Goal: Check status: Check status

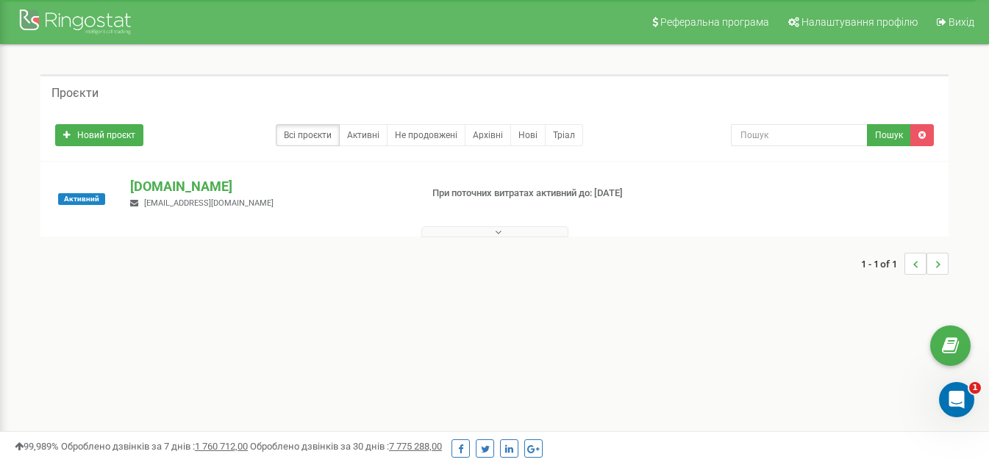
click at [502, 234] on button at bounding box center [494, 231] width 147 height 11
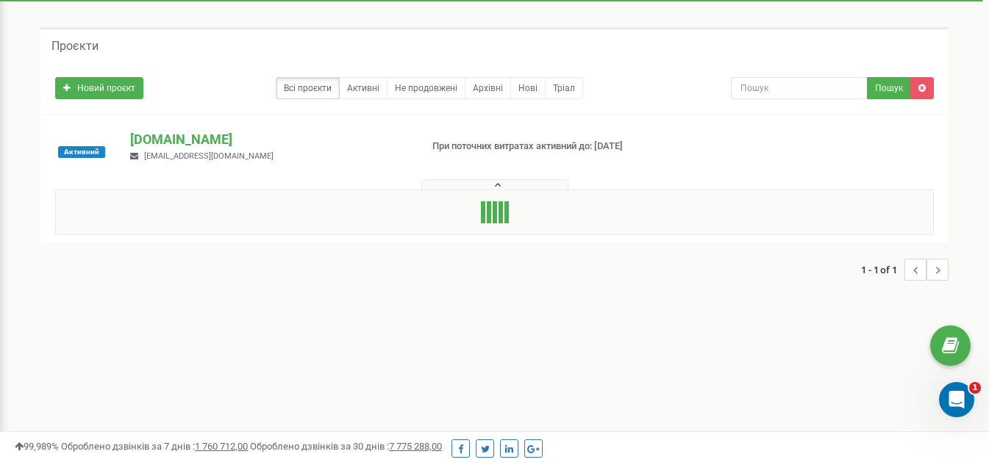
scroll to position [74, 0]
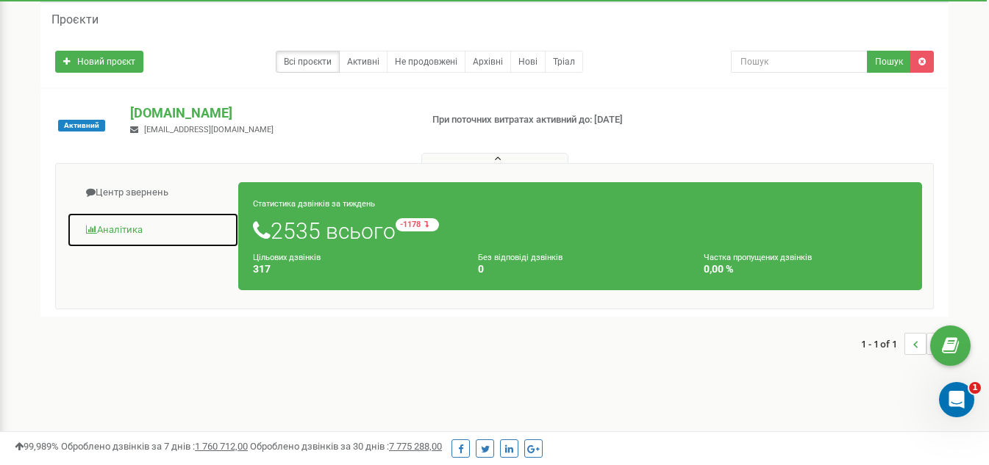
click at [123, 229] on link "Аналiтика" at bounding box center [153, 230] width 172 height 36
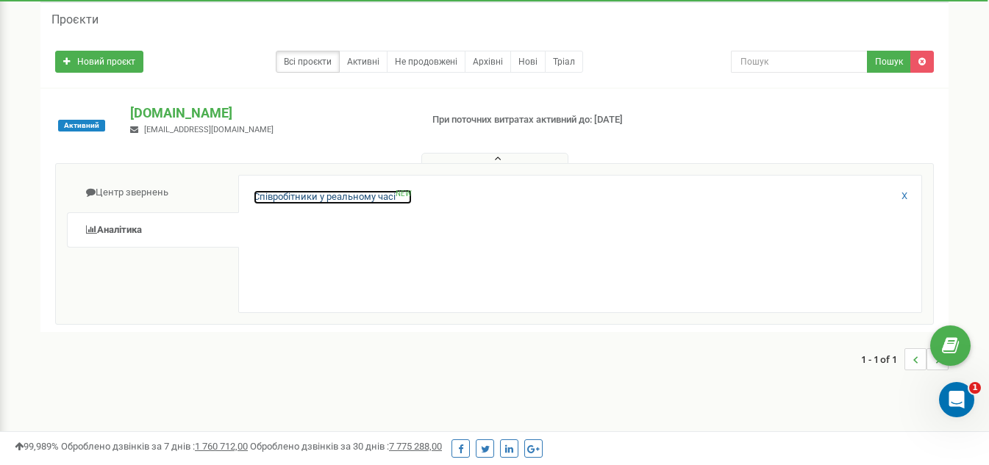
click at [363, 193] on link "Співробітники у реальному часі NEW" at bounding box center [333, 197] width 158 height 14
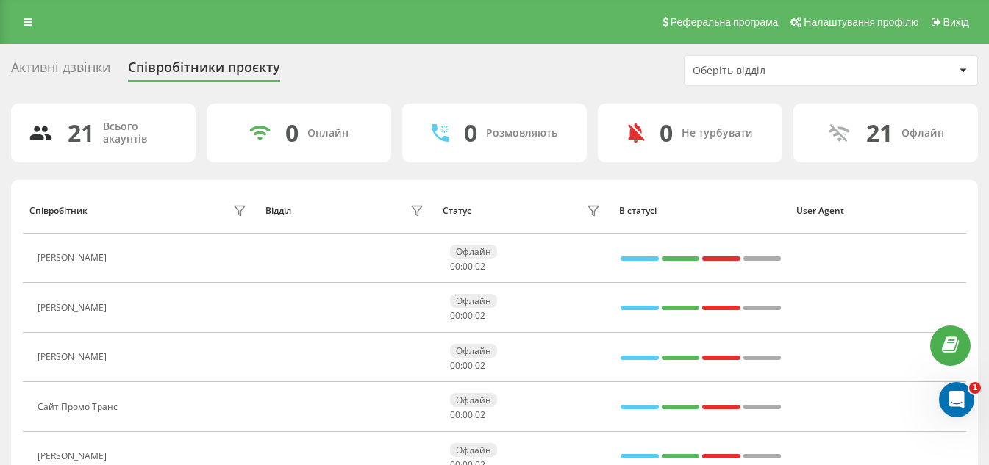
click at [66, 64] on div "Активні дзвінки" at bounding box center [60, 71] width 99 height 23
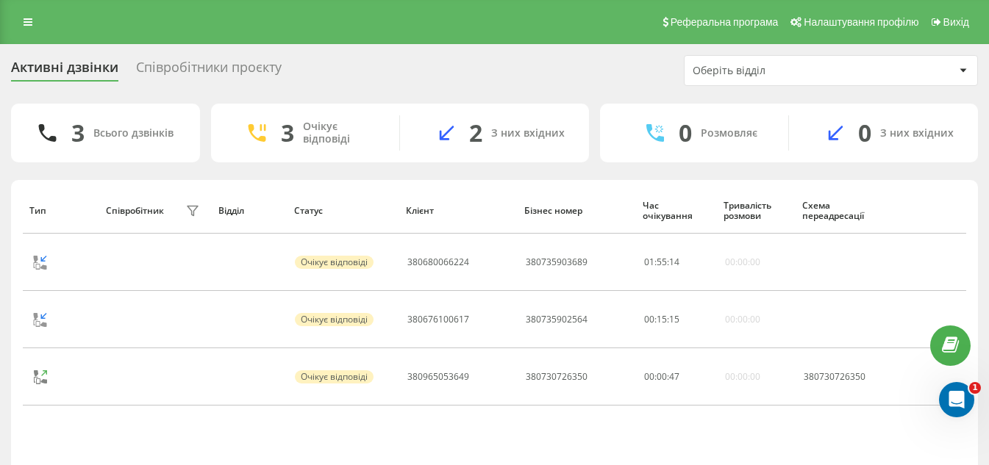
click at [194, 71] on div "Співробітники проєкту" at bounding box center [209, 71] width 146 height 23
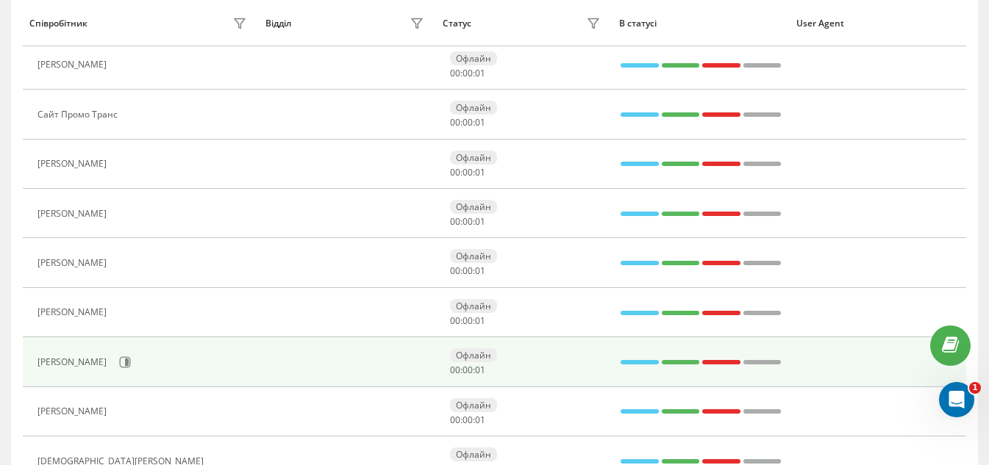
scroll to position [294, 0]
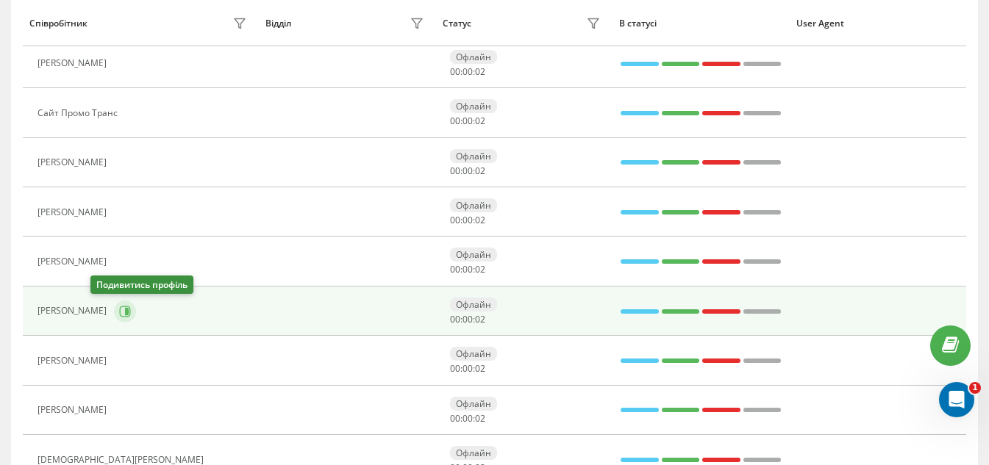
click at [119, 311] on icon at bounding box center [125, 312] width 12 height 12
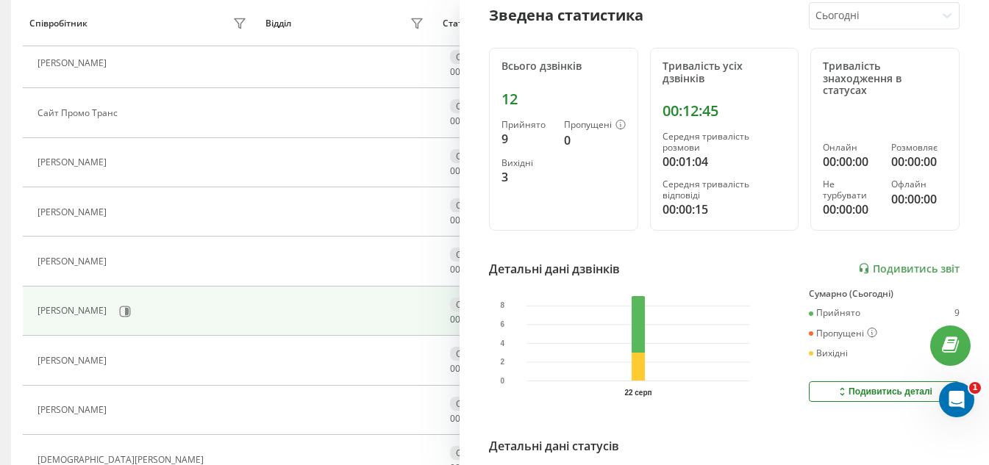
scroll to position [147, 0]
